Goal: Find specific page/section: Find specific page/section

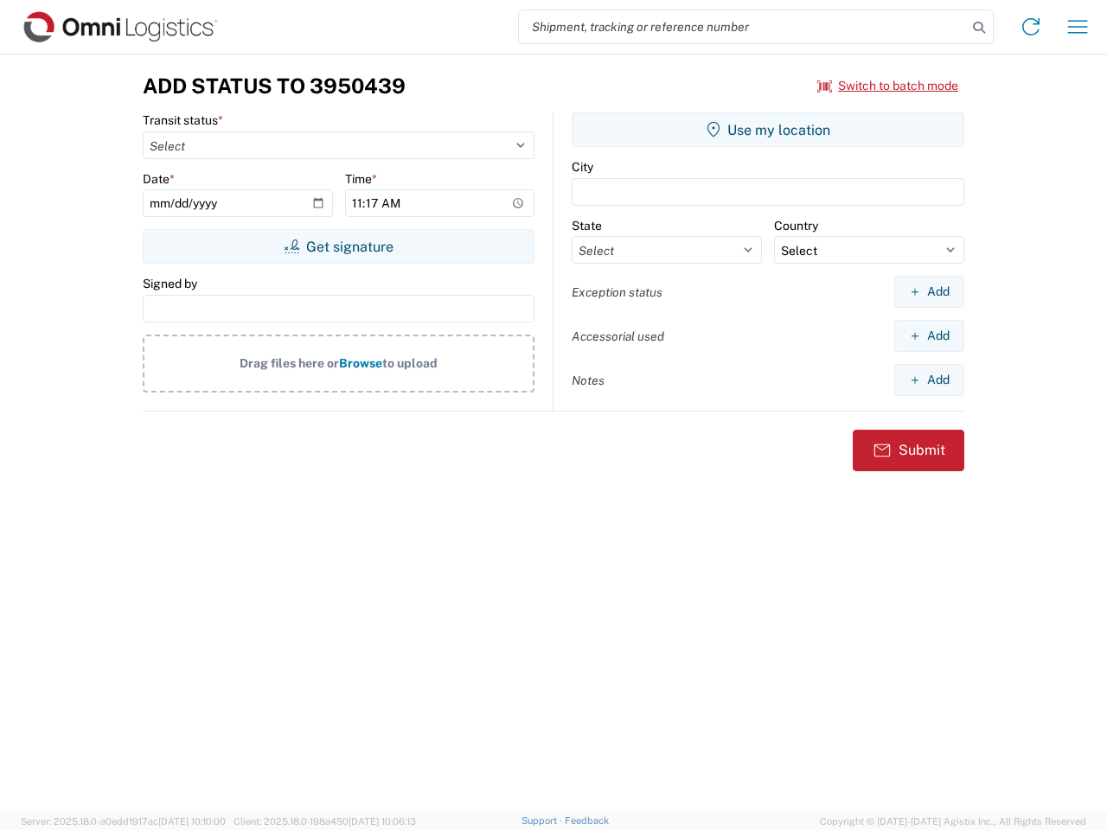
click at [743, 27] on input "search" at bounding box center [743, 26] width 448 height 33
click at [979, 28] on icon at bounding box center [979, 28] width 24 height 24
click at [1030, 27] on icon at bounding box center [1031, 27] width 28 height 28
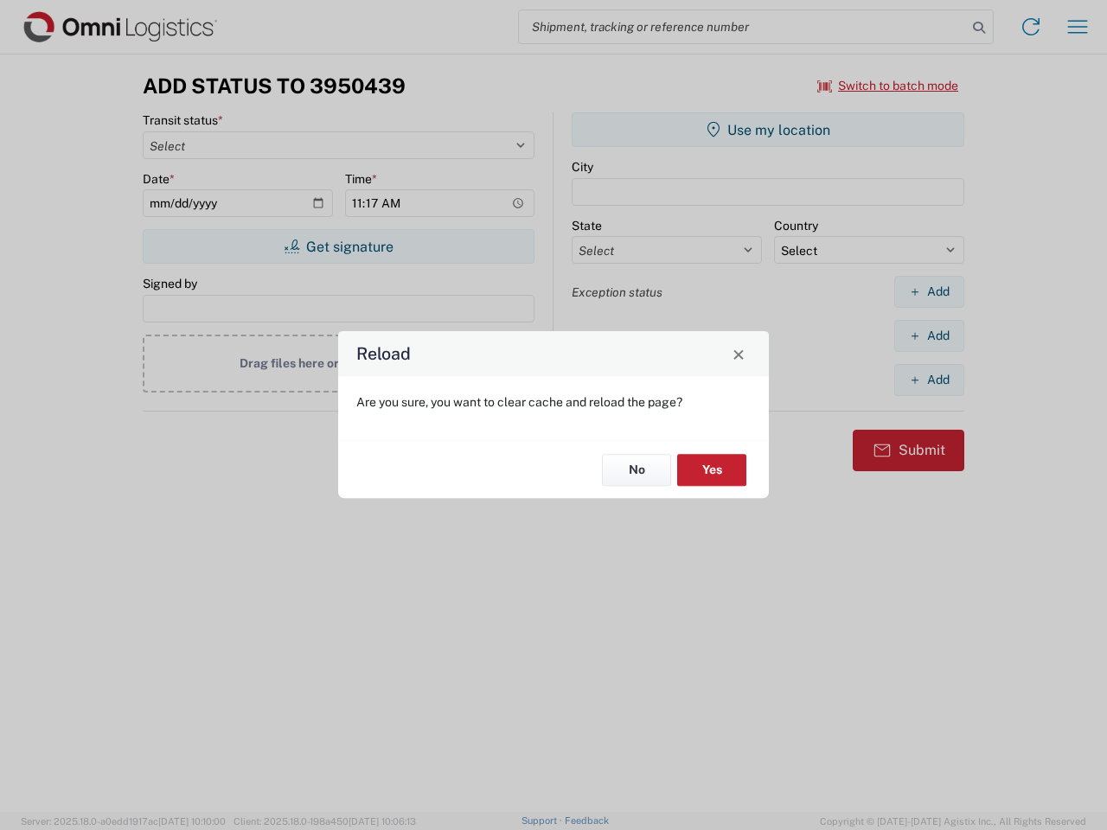
click at [1077, 27] on div "Reload Are you sure, you want to clear cache and reload the page? No Yes" at bounding box center [553, 415] width 1107 height 830
click at [888, 86] on div "Reload Are you sure, you want to clear cache and reload the page? No Yes" at bounding box center [553, 415] width 1107 height 830
click at [338, 246] on div "Reload Are you sure, you want to clear cache and reload the page? No Yes" at bounding box center [553, 415] width 1107 height 830
click at [768, 130] on div "Reload Are you sure, you want to clear cache and reload the page? No Yes" at bounding box center [553, 415] width 1107 height 830
click at [928, 291] on div "Reload Are you sure, you want to clear cache and reload the page? No Yes" at bounding box center [553, 415] width 1107 height 830
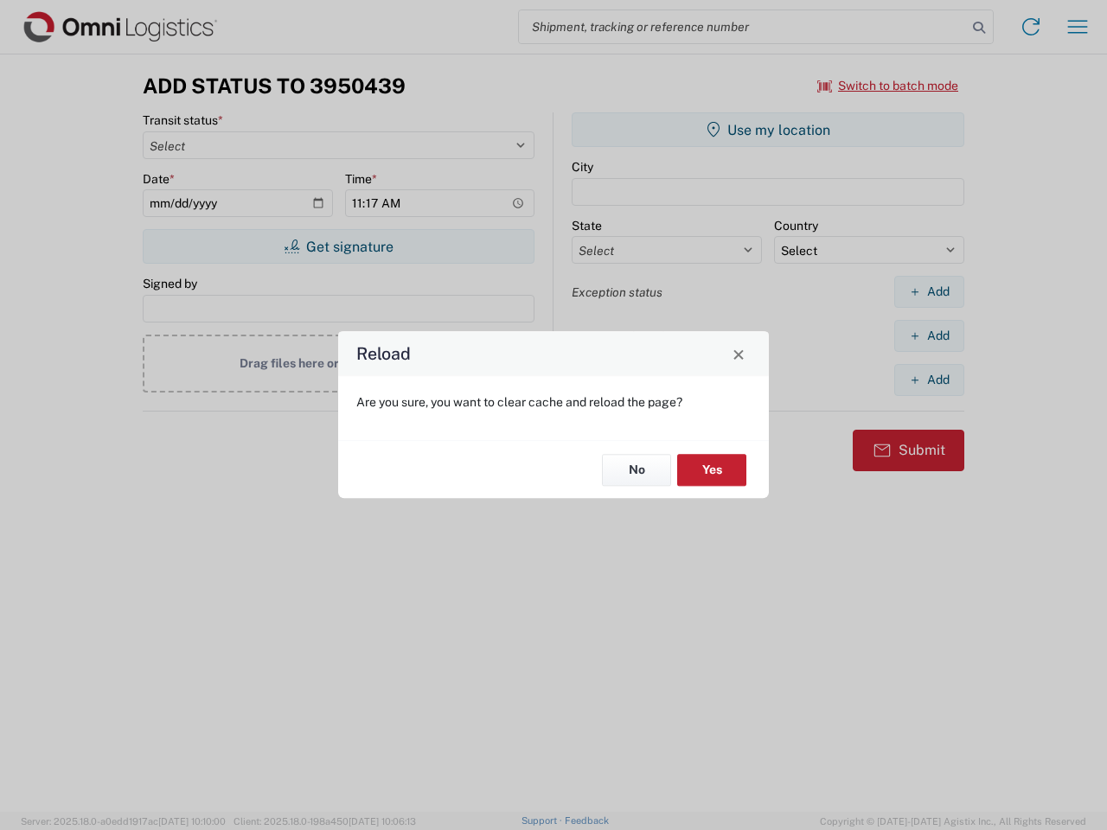
click at [928, 335] on div "Reload Are you sure, you want to clear cache and reload the page? No Yes" at bounding box center [553, 415] width 1107 height 830
click at [928, 380] on div "Reload Are you sure, you want to clear cache and reload the page? No Yes" at bounding box center [553, 415] width 1107 height 830
